Goal: Information Seeking & Learning: Learn about a topic

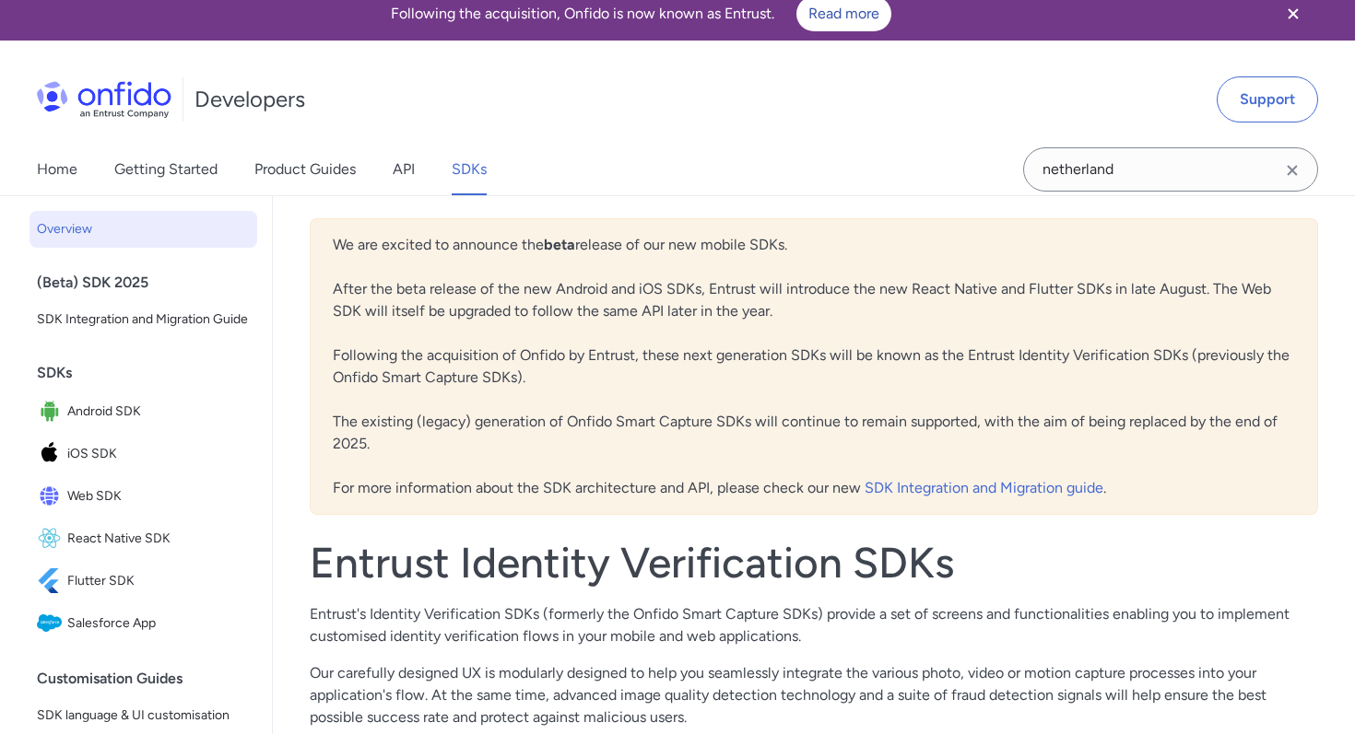
scroll to position [17, 0]
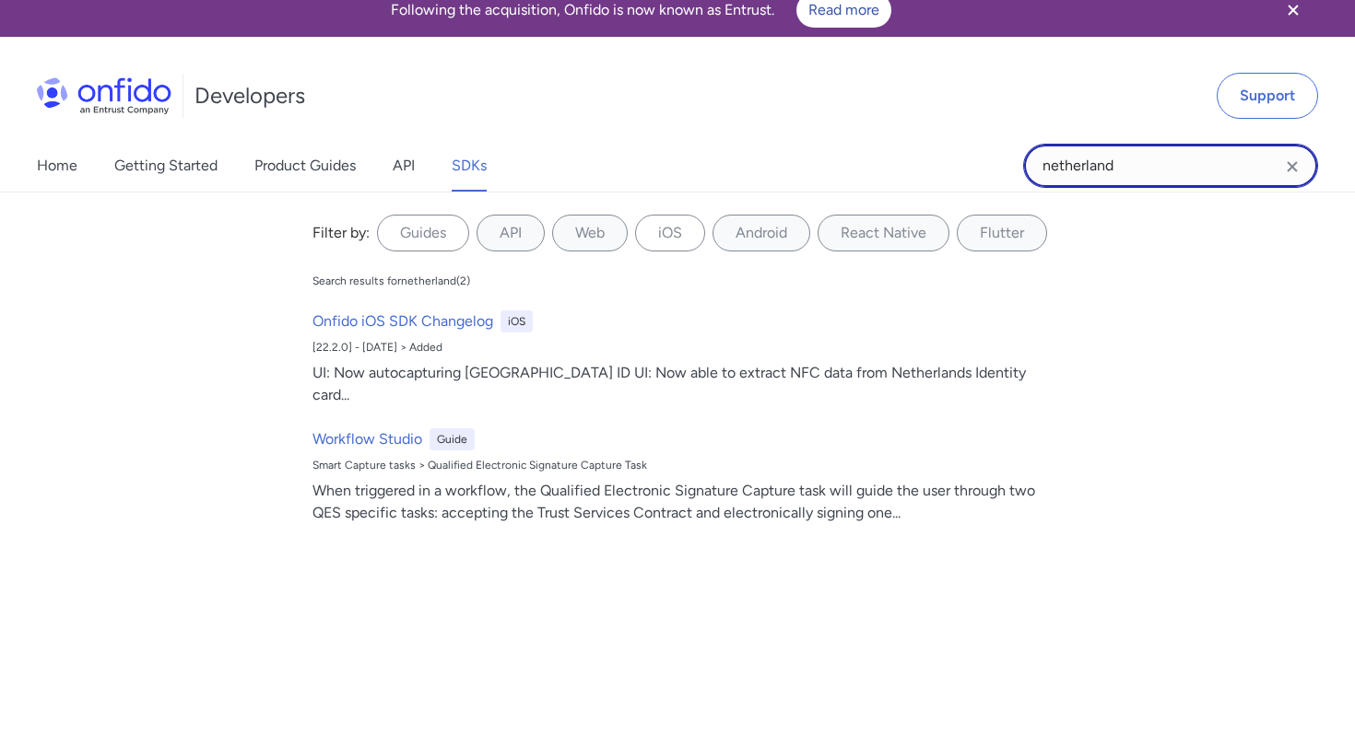
drag, startPoint x: 1151, startPoint y: 166, endPoint x: 985, endPoint y: 145, distance: 167.2
click at [985, 145] on div "Home Getting Started Product Guides API SDKs netherland netherland Filter by: G…" at bounding box center [677, 166] width 1355 height 52
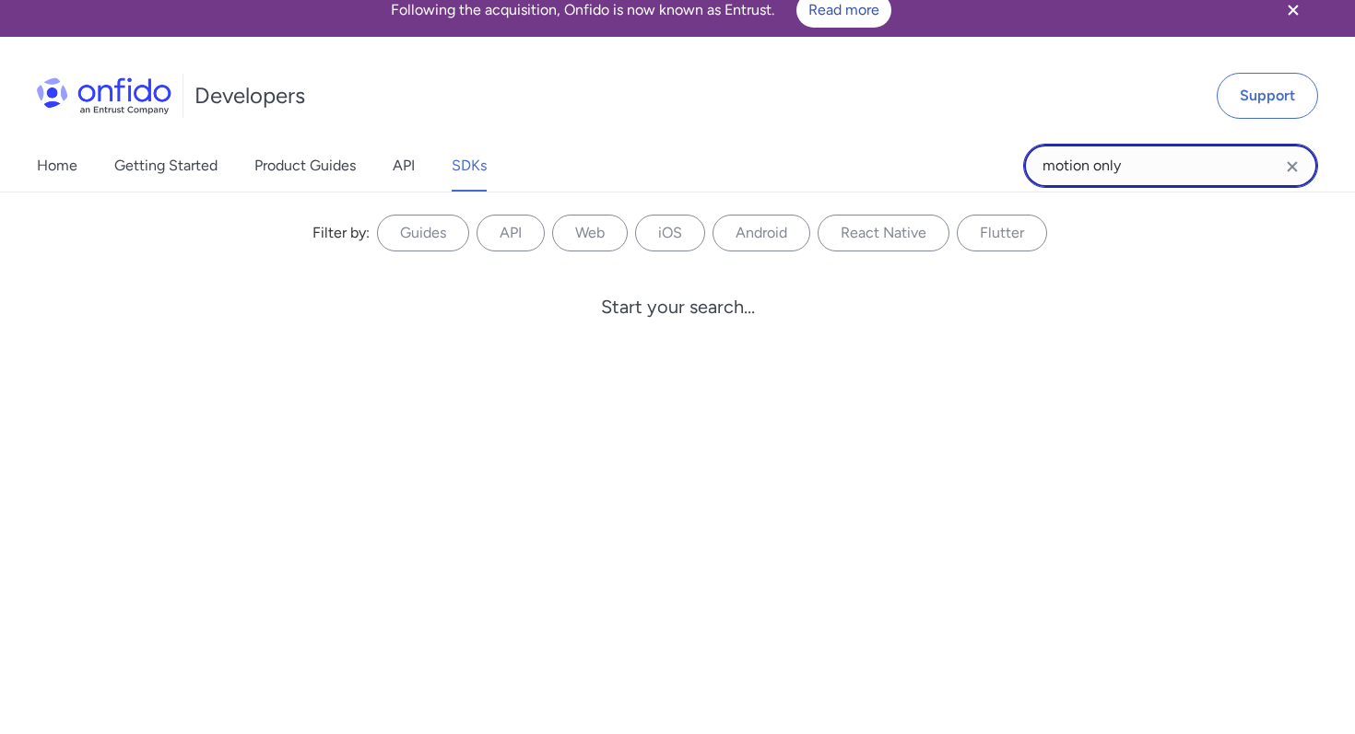
type input "motion only"
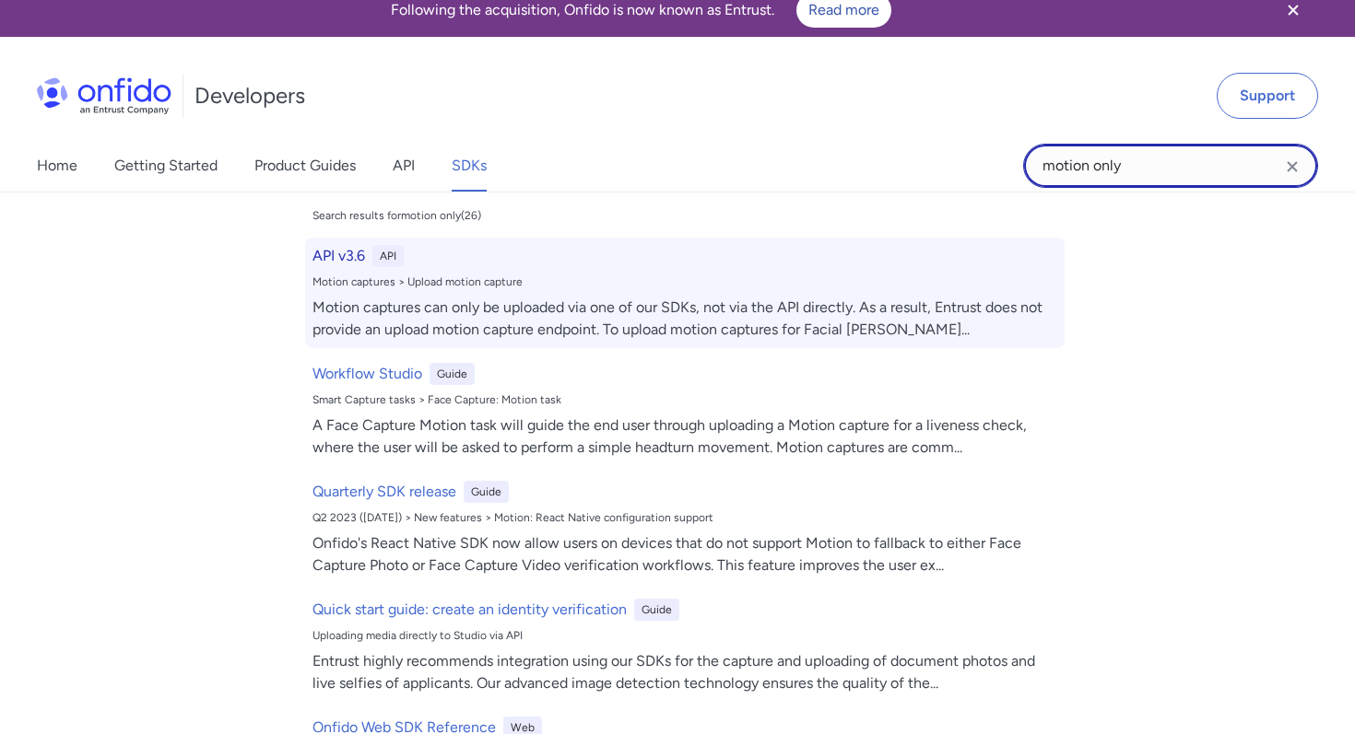
scroll to position [0, 0]
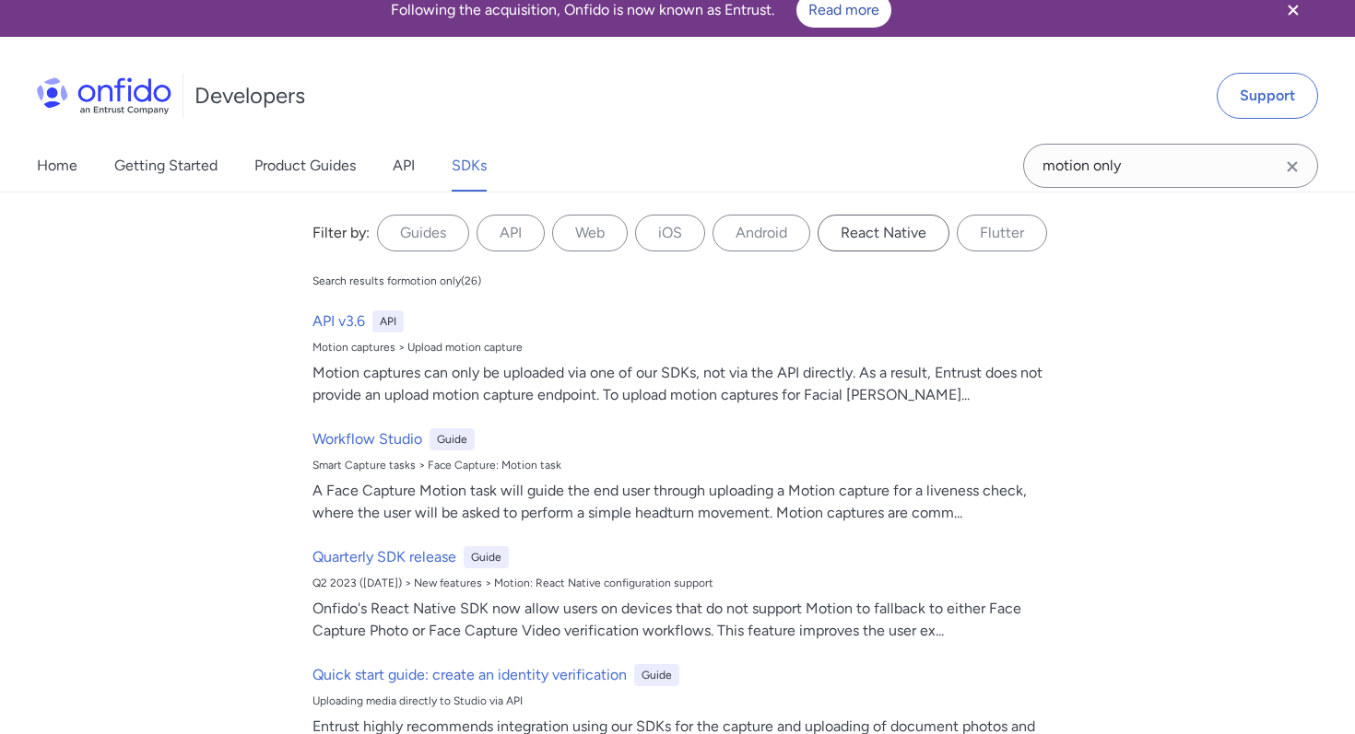
click at [871, 234] on label "React Native" at bounding box center [883, 233] width 132 height 37
click at [0, 0] on Native "React Native" at bounding box center [0, 0] width 0 height 0
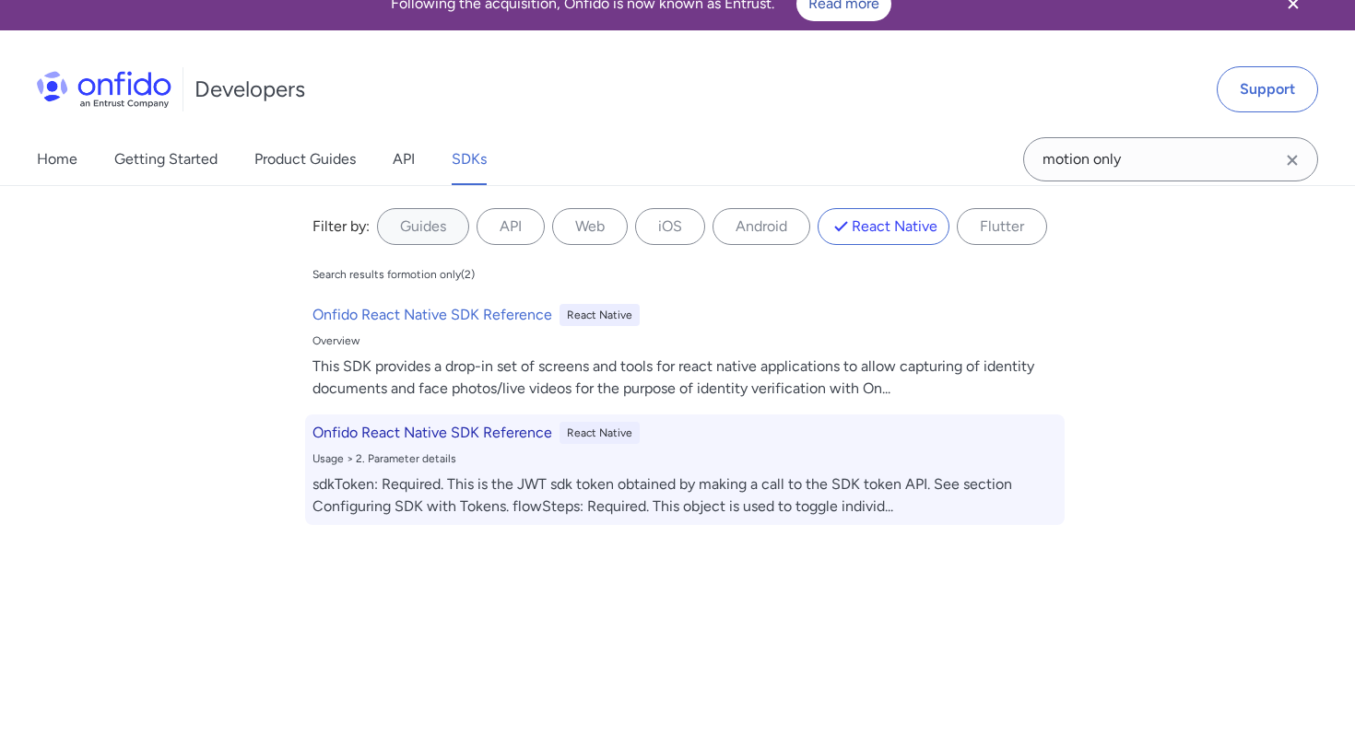
scroll to position [25, 0]
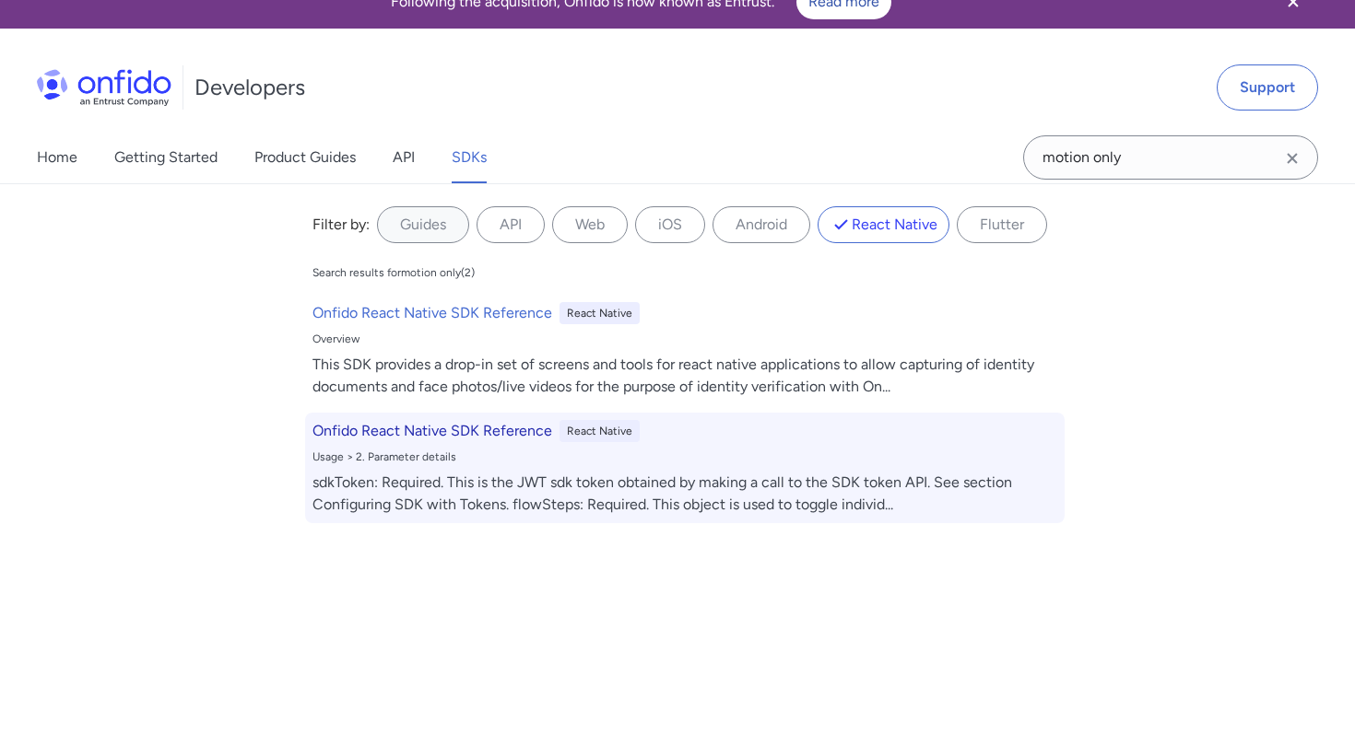
click at [942, 478] on div "sdkToken: Required. This is the JWT sdk token obtained by making a call to the …" at bounding box center [684, 494] width 745 height 44
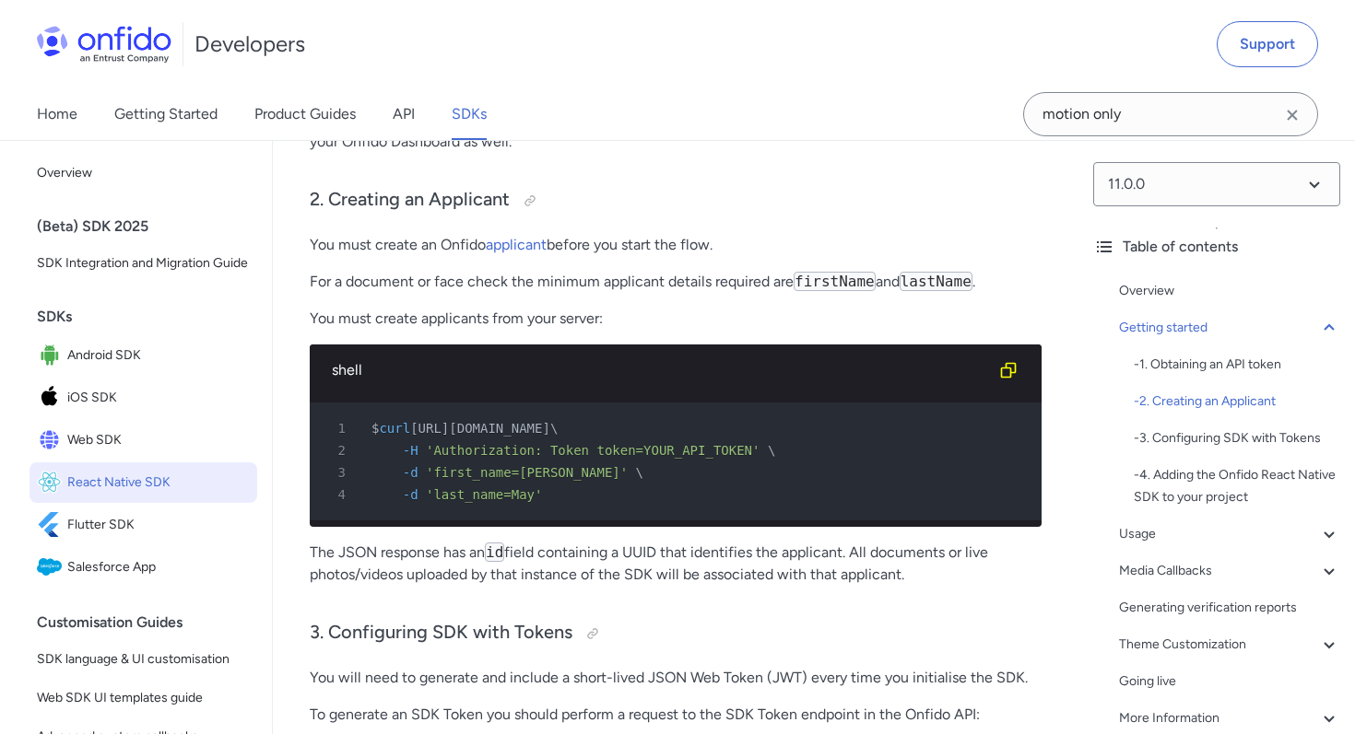
scroll to position [1094, 0]
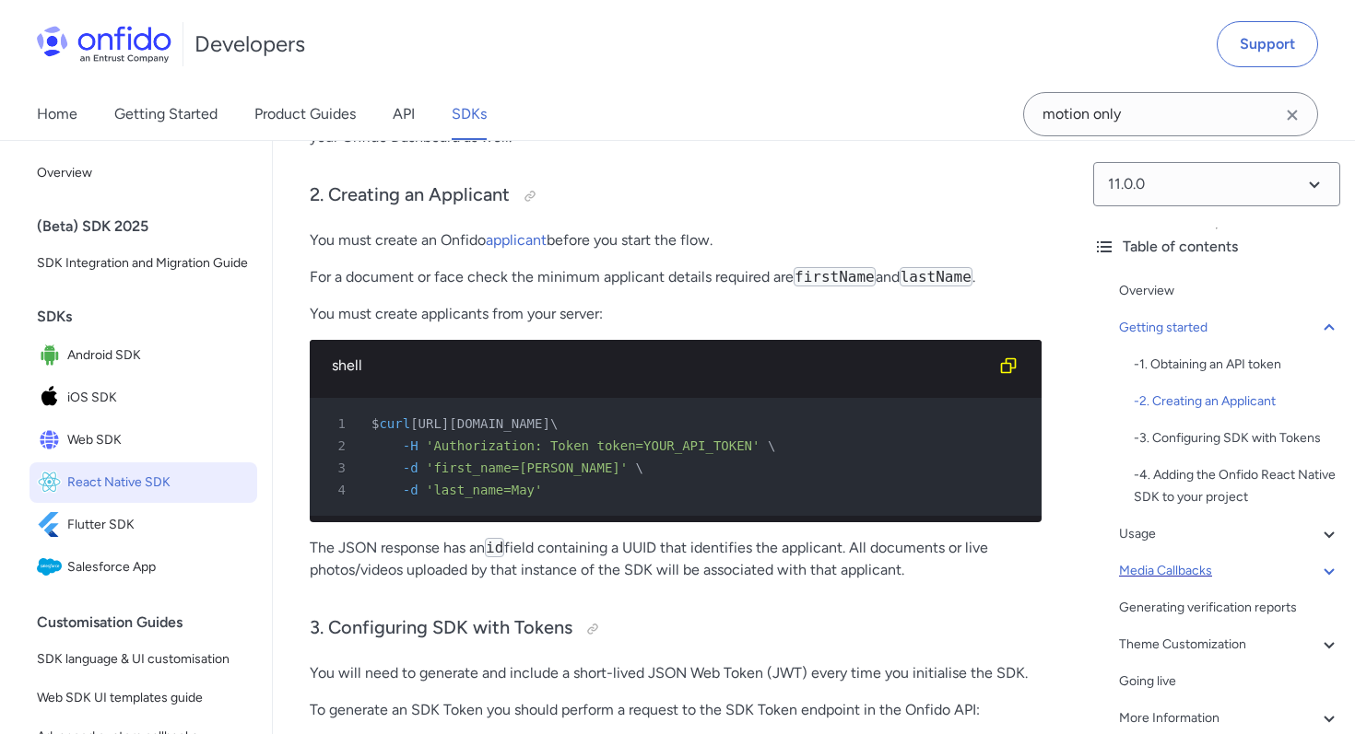
click at [1202, 567] on div "Media Callbacks" at bounding box center [1229, 571] width 221 height 22
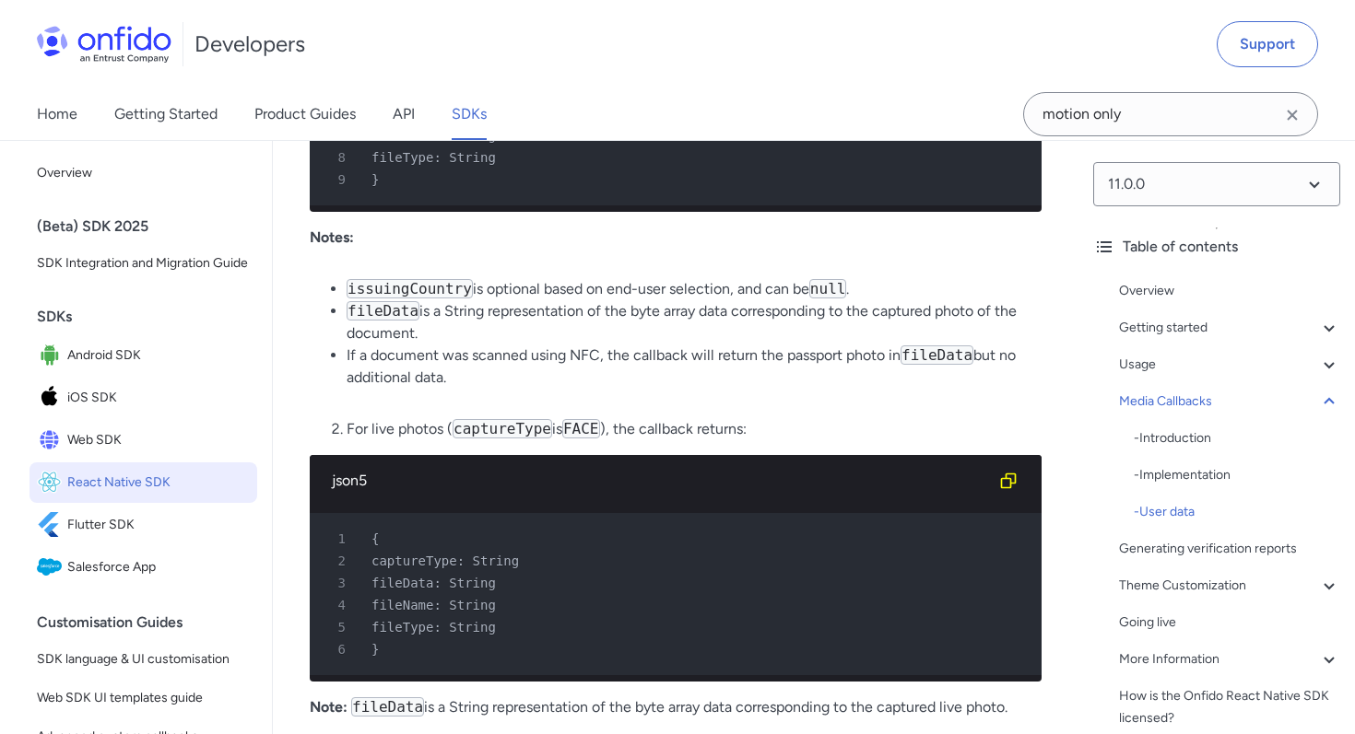
scroll to position [14983, 0]
